Goal: Transaction & Acquisition: Download file/media

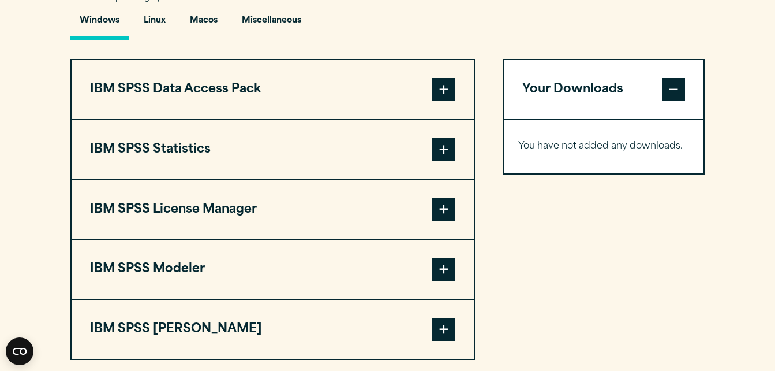
scroll to position [877, 0]
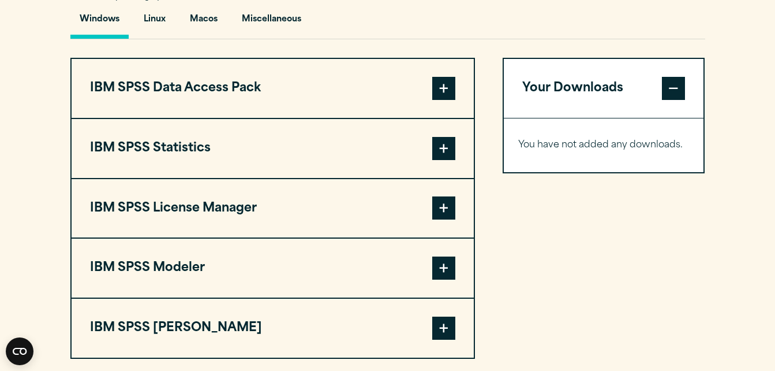
click at [444, 153] on span at bounding box center [443, 148] width 23 height 23
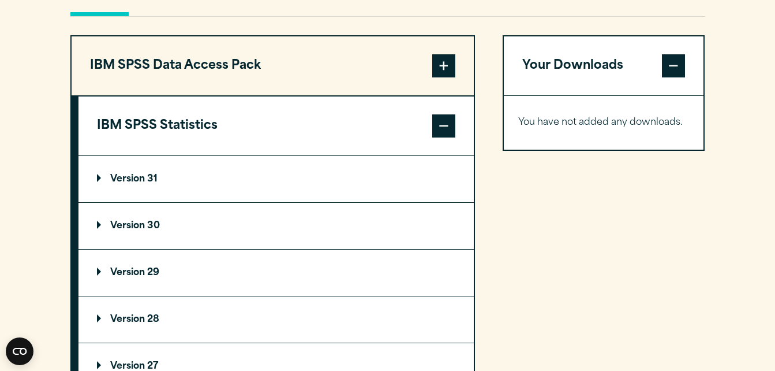
scroll to position [901, 0]
click at [124, 274] on p "Version 29" at bounding box center [128, 271] width 62 height 9
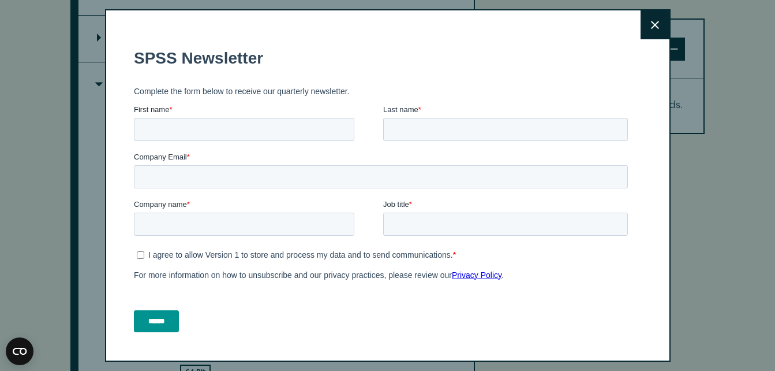
scroll to position [1108, 0]
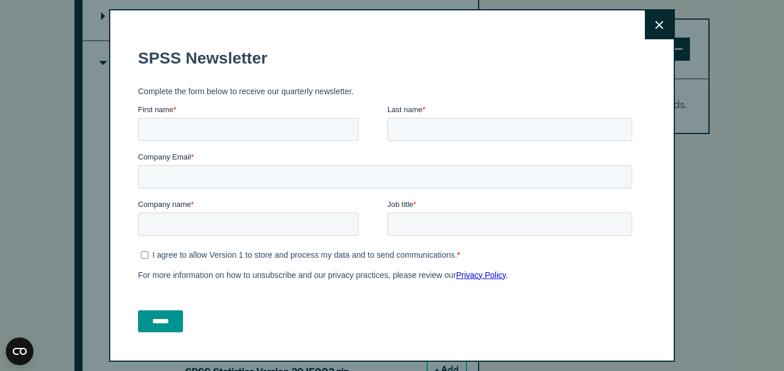
click at [646, 31] on button "Close" at bounding box center [659, 24] width 29 height 29
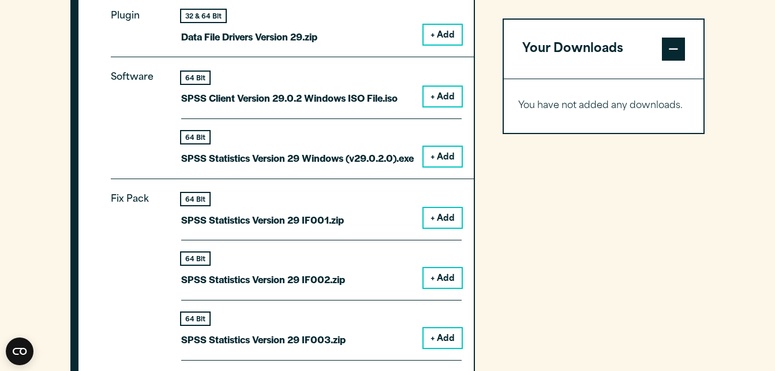
scroll to position [1201, 0]
click at [436, 154] on button "+ Add" at bounding box center [443, 156] width 38 height 20
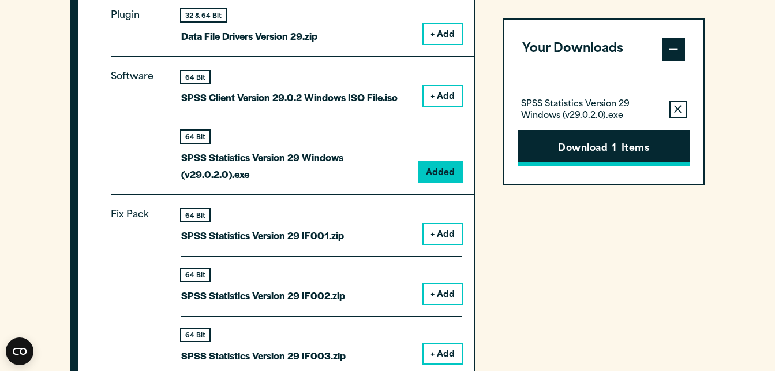
click at [589, 139] on button "Download 1 Items" at bounding box center [603, 148] width 171 height 36
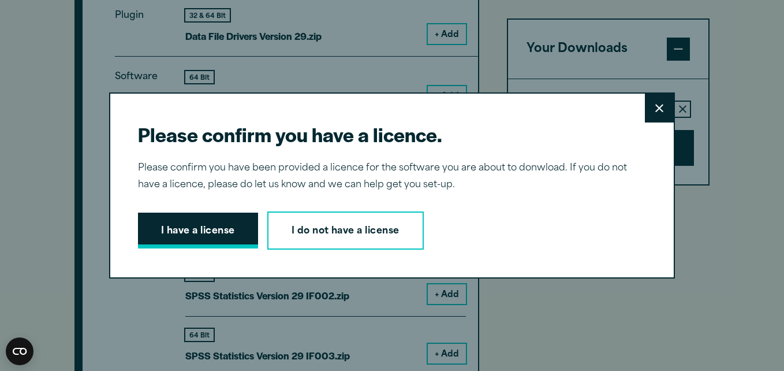
click at [245, 234] on button "I have a license" at bounding box center [198, 230] width 120 height 36
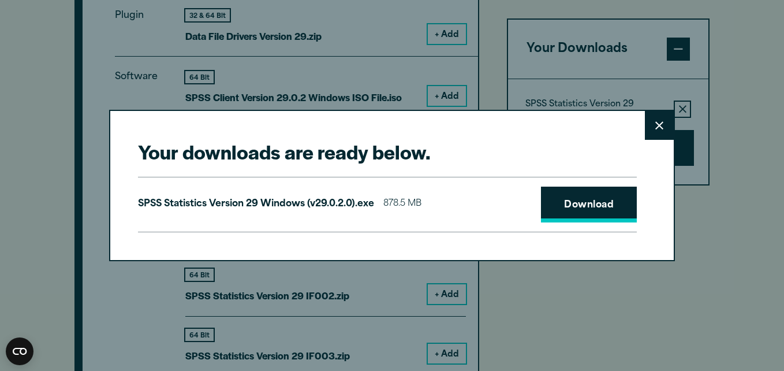
click at [571, 199] on link "Download" at bounding box center [589, 204] width 96 height 36
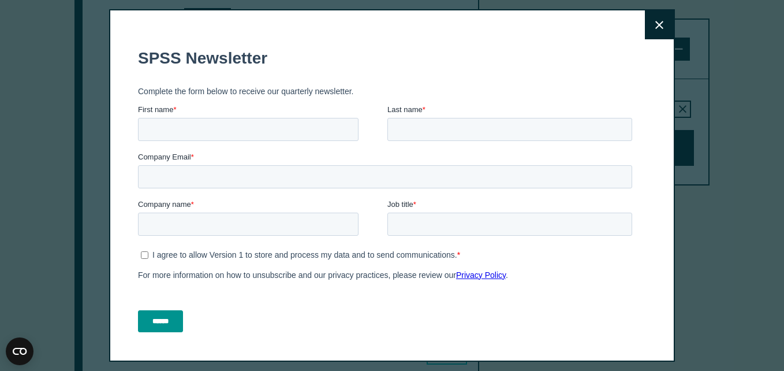
click at [435, 61] on h1 "SPSS Newsletter" at bounding box center [387, 58] width 499 height 18
click at [645, 23] on button "Close" at bounding box center [659, 24] width 29 height 29
